Goal: Information Seeking & Learning: Learn about a topic

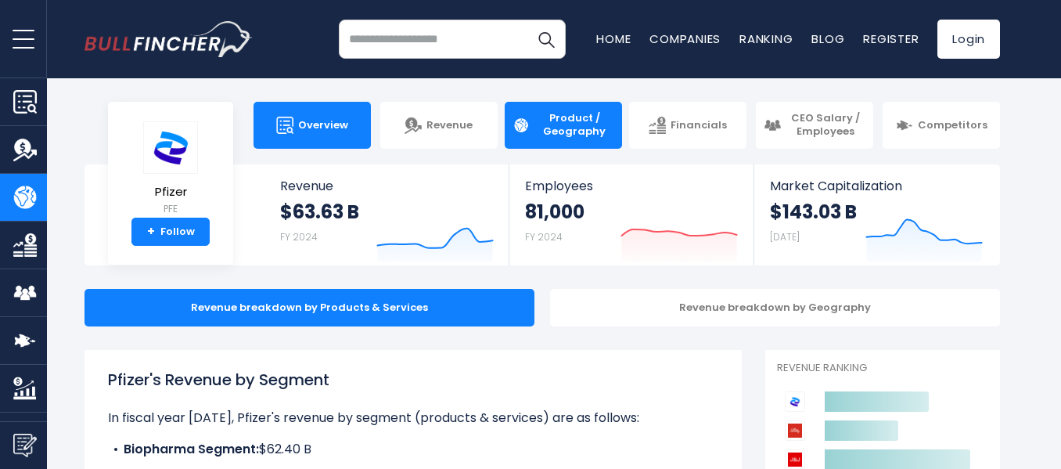
click at [294, 125] on img at bounding box center [284, 125] width 17 height 17
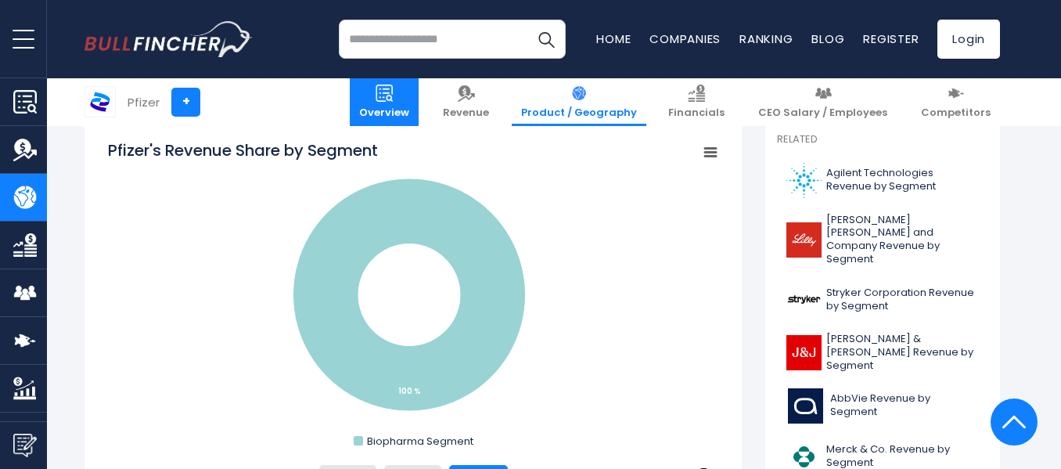
scroll to position [434, 0]
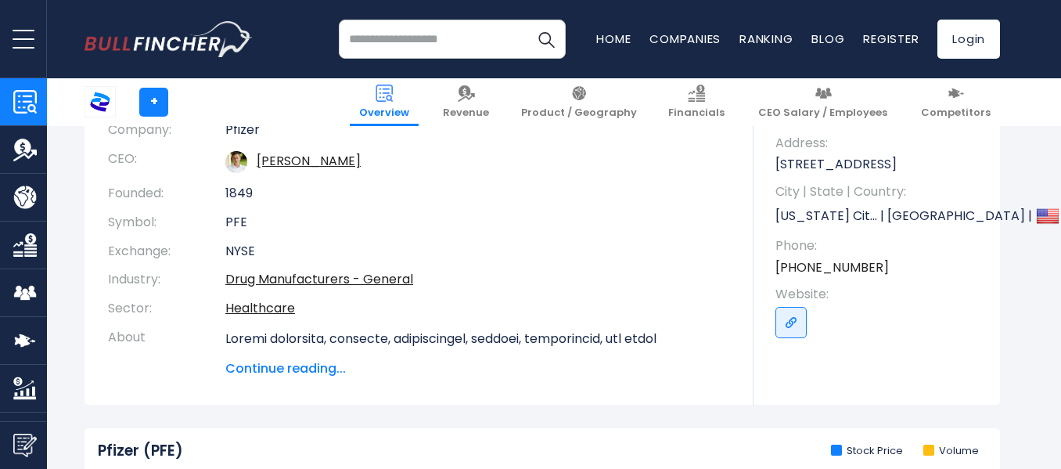
scroll to position [197, 0]
click at [272, 362] on span "Continue reading..." at bounding box center [477, 367] width 505 height 19
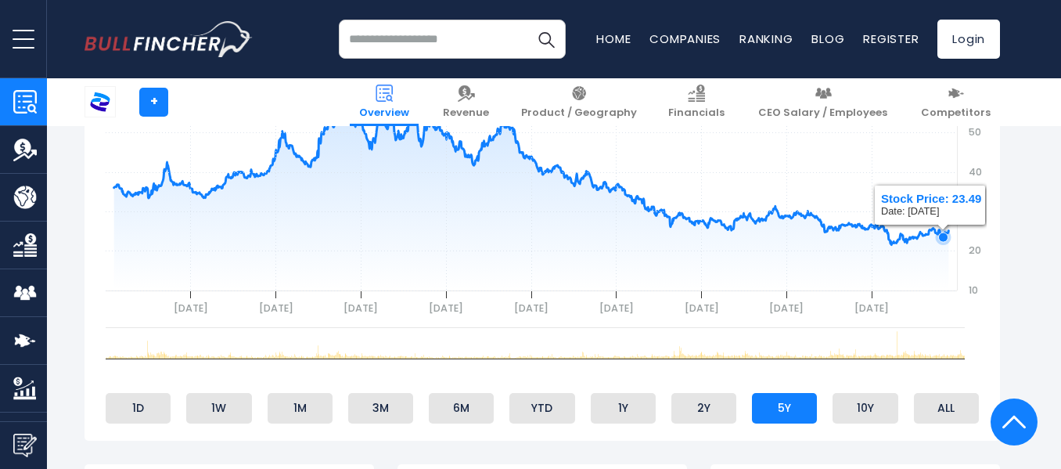
scroll to position [1075, 0]
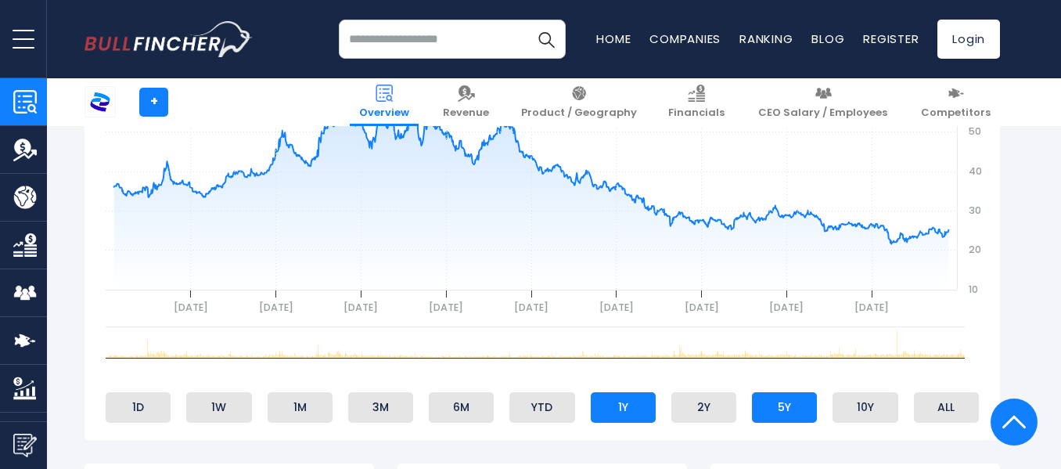
click at [625, 422] on li "1Y" at bounding box center [623, 407] width 65 height 30
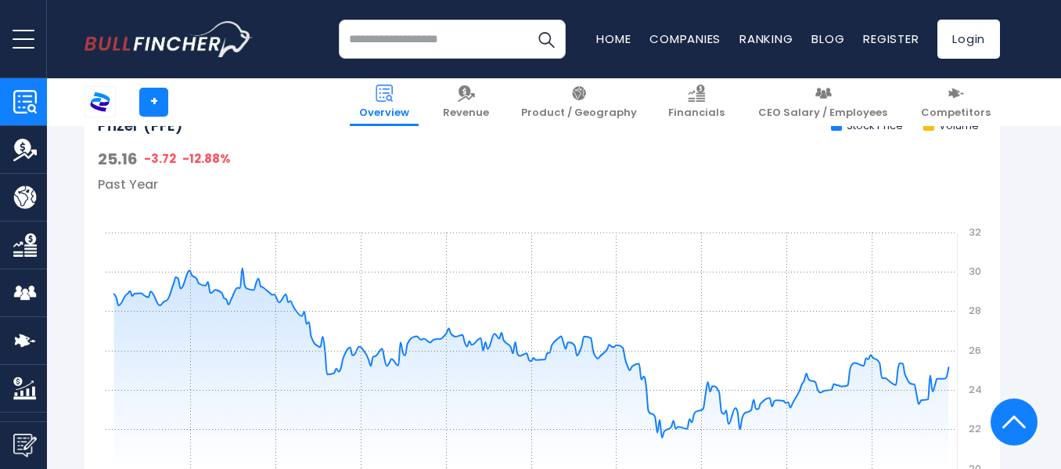
scroll to position [872, 0]
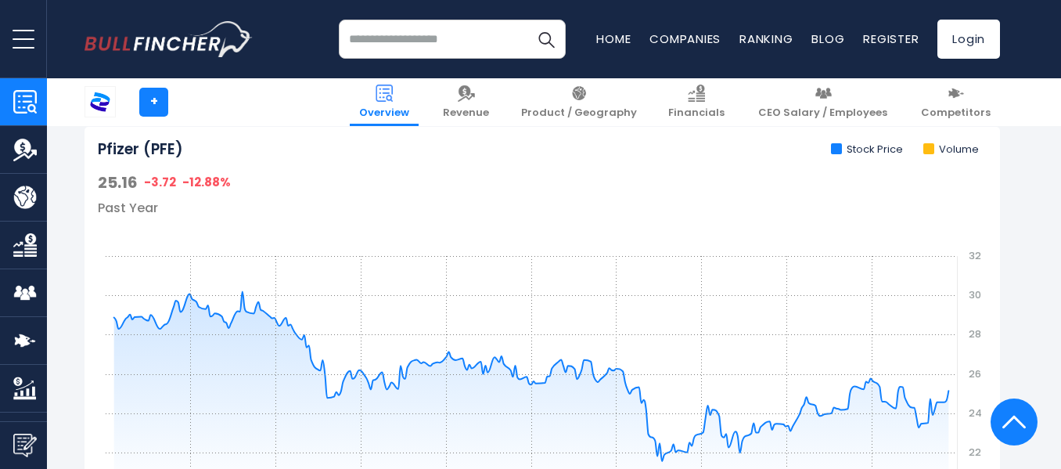
click at [863, 157] on li "Stock Price" at bounding box center [867, 149] width 72 height 13
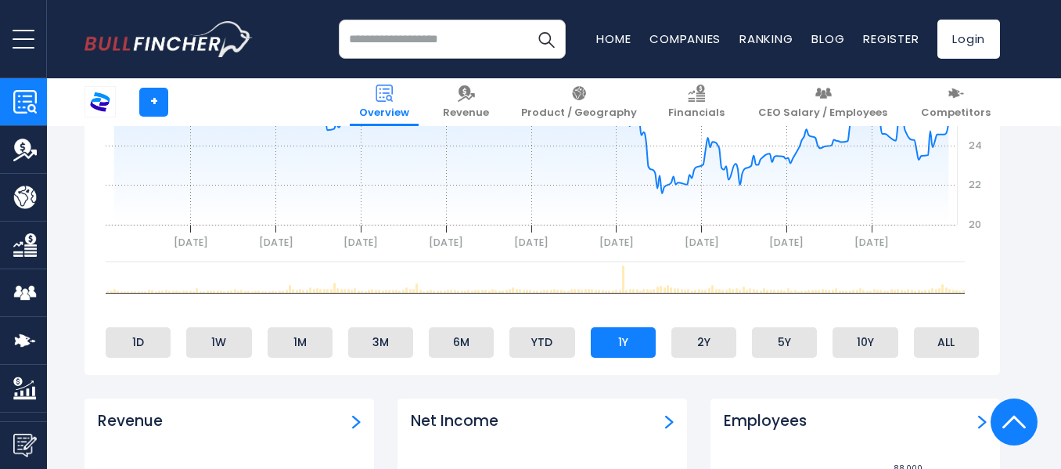
scroll to position [1320, 0]
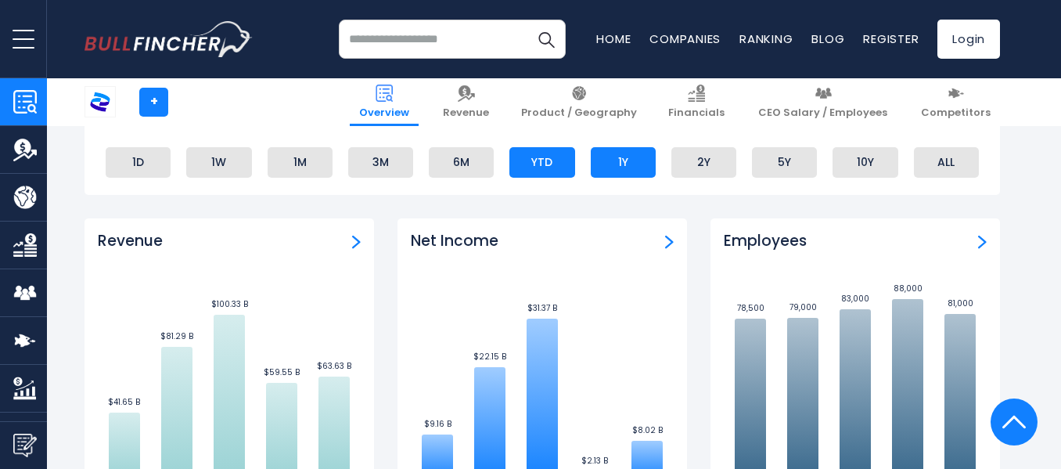
click at [541, 176] on li "YTD" at bounding box center [542, 162] width 65 height 30
click at [600, 177] on li "1Y" at bounding box center [623, 162] width 65 height 30
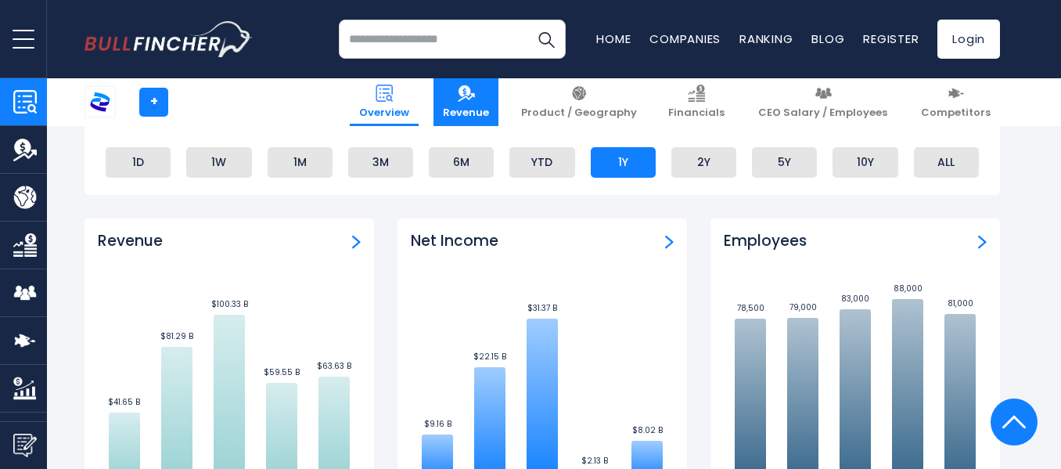
click at [475, 95] on img at bounding box center [466, 93] width 17 height 17
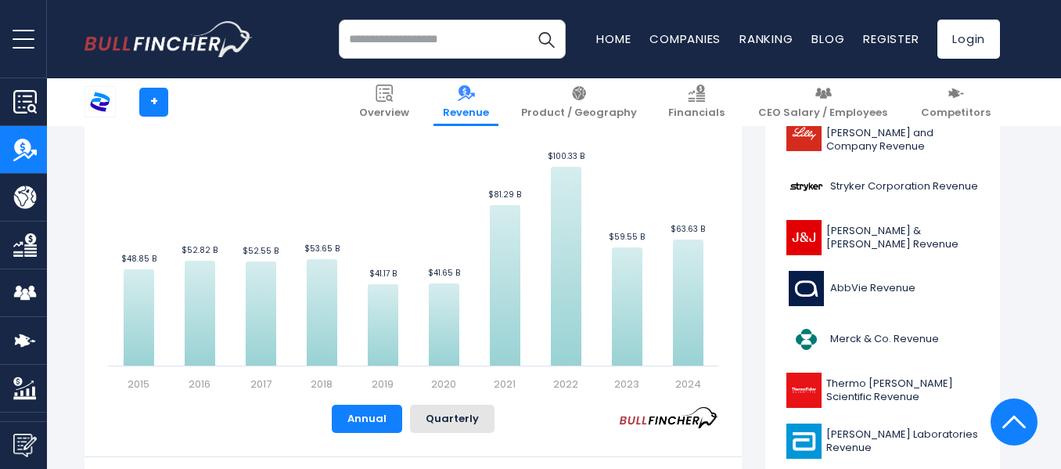
scroll to position [454, 0]
click at [456, 413] on button "Quarterly" at bounding box center [452, 418] width 85 height 28
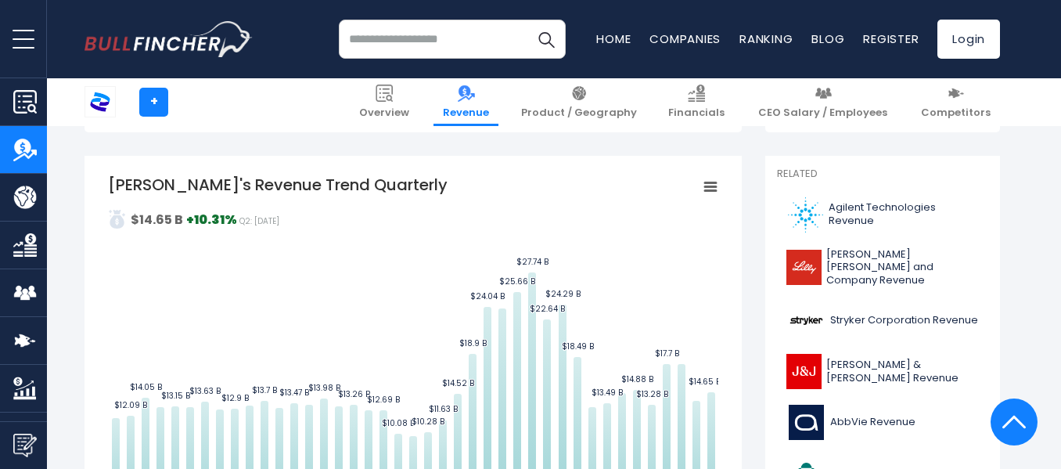
scroll to position [290, 0]
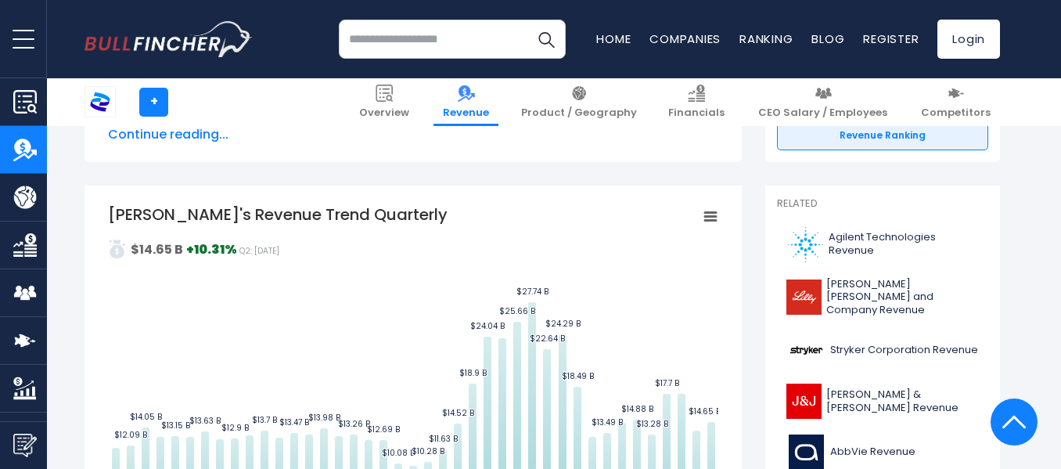
click at [708, 217] on icon "Pfizer's Revenue Trend Quarterly" at bounding box center [710, 217] width 11 height 8
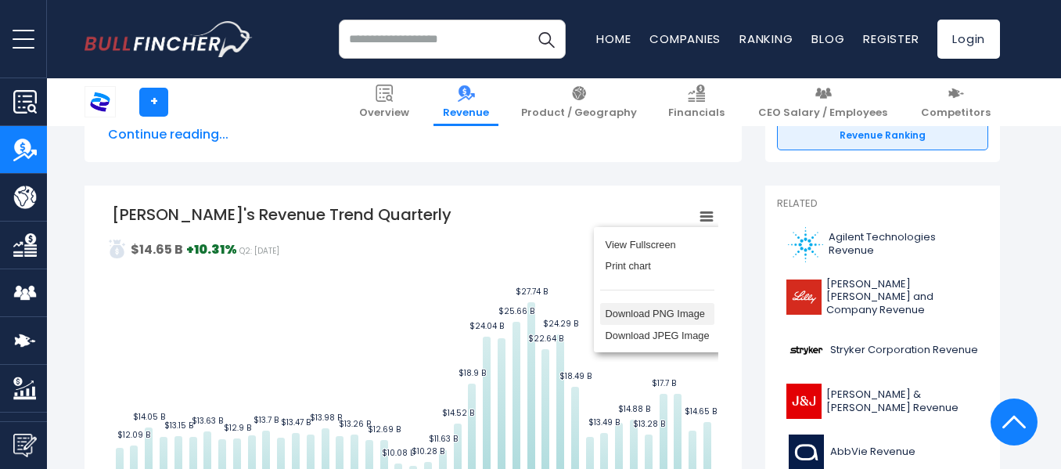
click at [632, 319] on li "Download PNG Image" at bounding box center [657, 314] width 114 height 22
click at [638, 242] on rect "Pfizer's Revenue Trend Quarterly" at bounding box center [413, 380] width 603 height 352
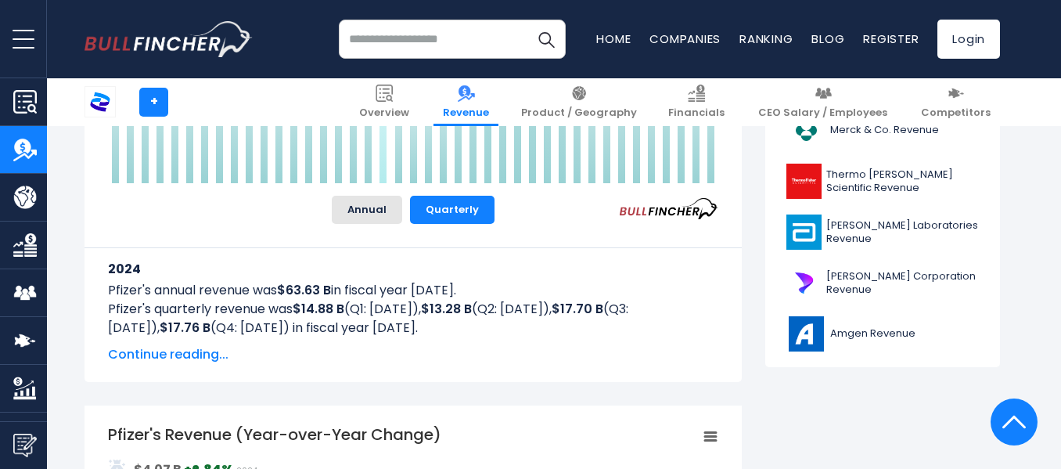
scroll to position [663, 0]
click at [381, 219] on button "Annual" at bounding box center [367, 209] width 70 height 28
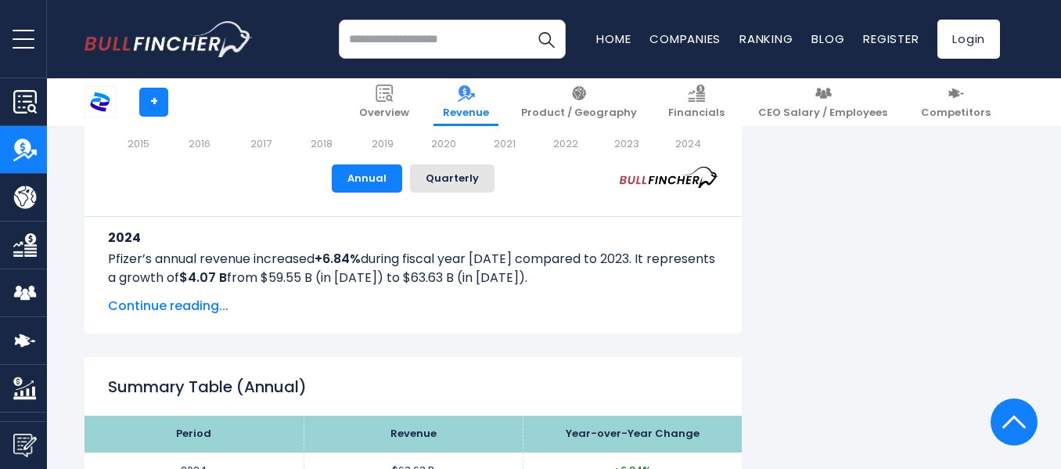
scroll to position [1375, 0]
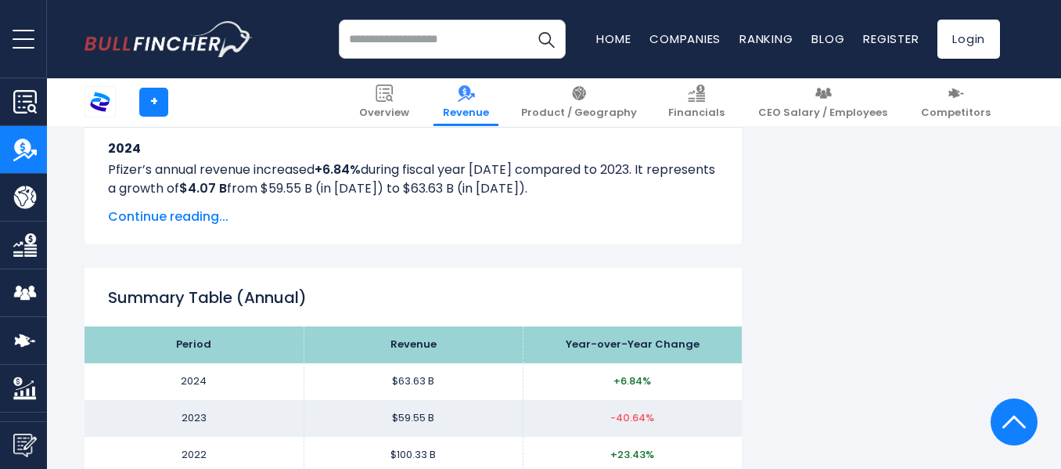
click at [204, 209] on span "Continue reading..." at bounding box center [413, 216] width 611 height 19
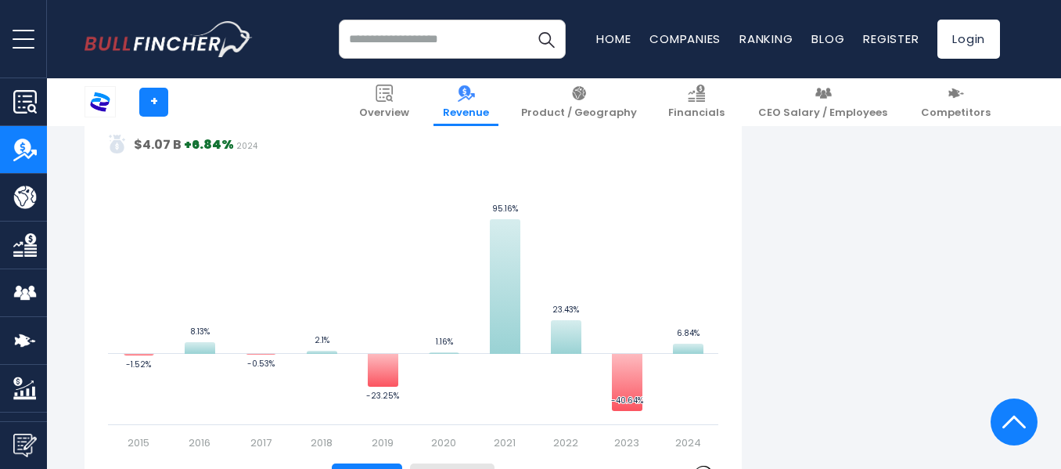
scroll to position [986, 0]
click at [312, 306] on rect "Pfizer's Revenue (Year-over-Year Change)" at bounding box center [413, 275] width 611 height 352
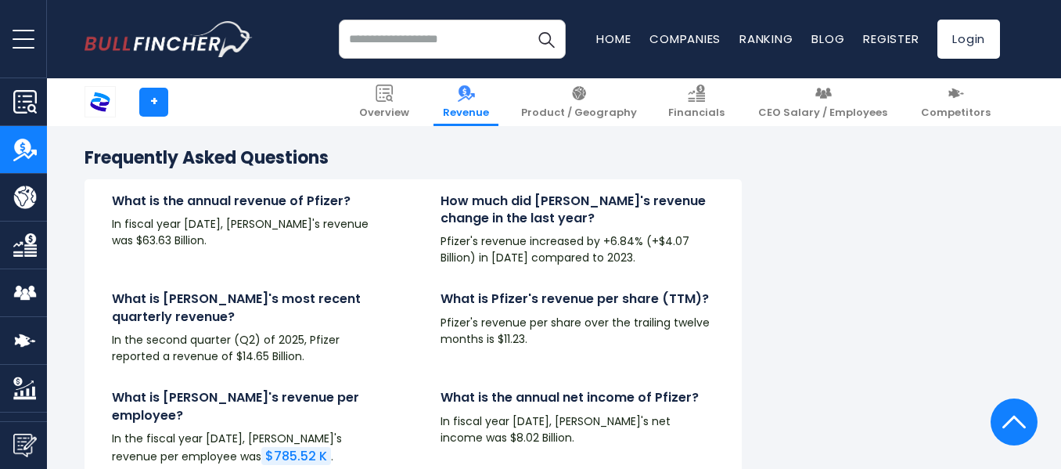
scroll to position [4450, 0]
